Goal: Task Accomplishment & Management: Use online tool/utility

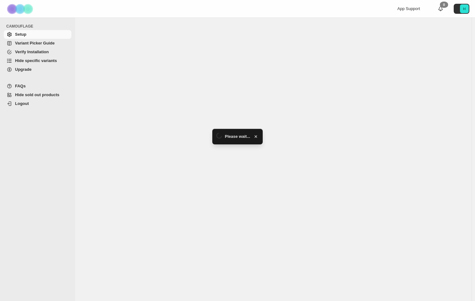
click at [40, 60] on span "Hide specific variants" at bounding box center [36, 60] width 42 height 5
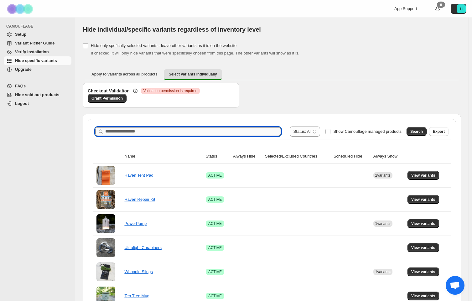
click at [184, 132] on input "Search product name" at bounding box center [193, 131] width 176 height 9
type input "*******"
click at [423, 132] on span "Search" at bounding box center [416, 131] width 13 height 5
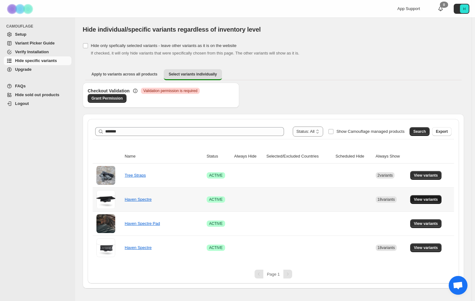
click at [432, 200] on span "View variants" at bounding box center [426, 199] width 24 height 5
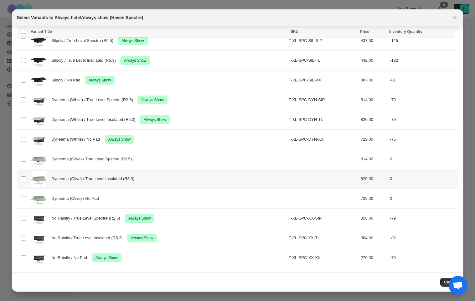
scroll to position [24, 0]
click at [72, 201] on span "Dyneema (Olive) / No Pad" at bounding box center [76, 198] width 51 height 6
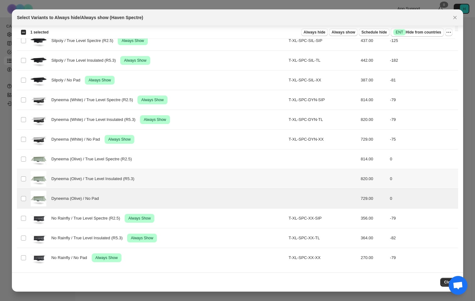
click at [69, 175] on div "Dyneema (Olive) / True Level Insulated (R5.3)" at bounding box center [158, 179] width 254 height 16
click at [75, 160] on span "Dyneema (Olive) / True Level Spectre (R2.5)" at bounding box center [93, 159] width 84 height 6
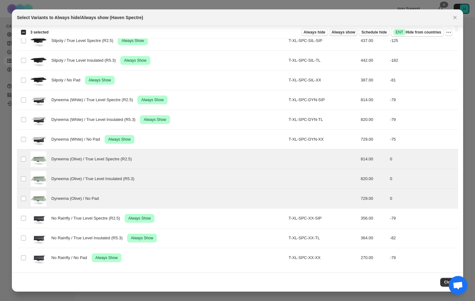
click at [339, 30] on span "Always show" at bounding box center [343, 32] width 23 height 5
